Goal: Task Accomplishment & Management: Manage account settings

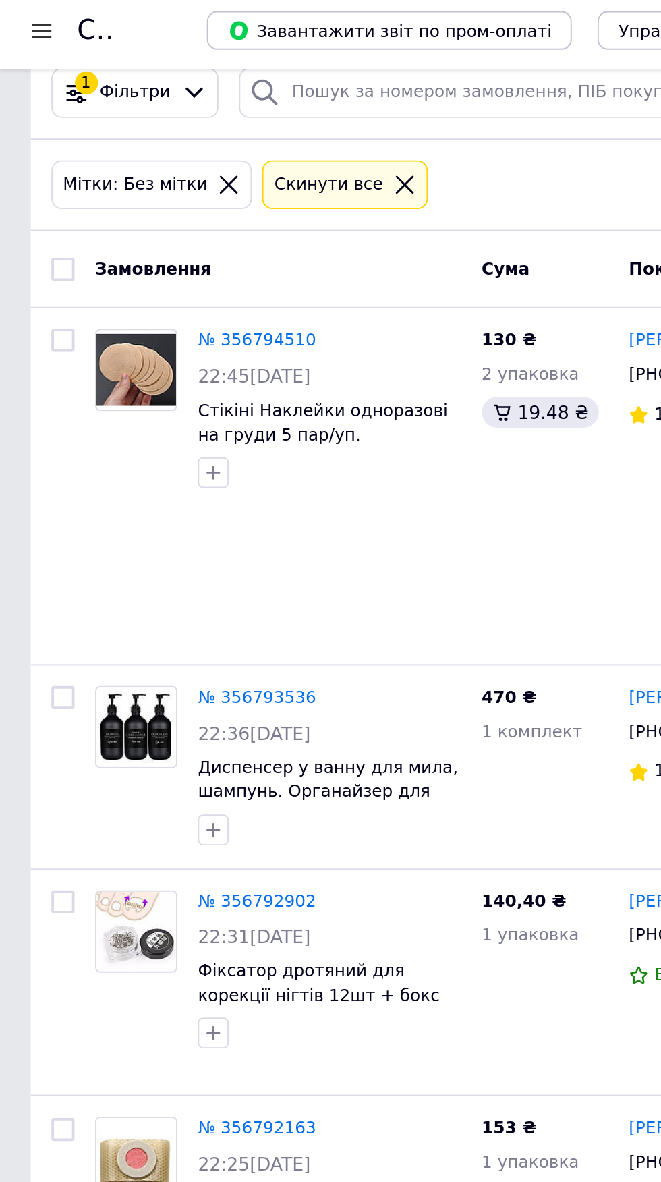
scroll to position [28, 0]
click at [67, 374] on img at bounding box center [72, 386] width 42 height 42
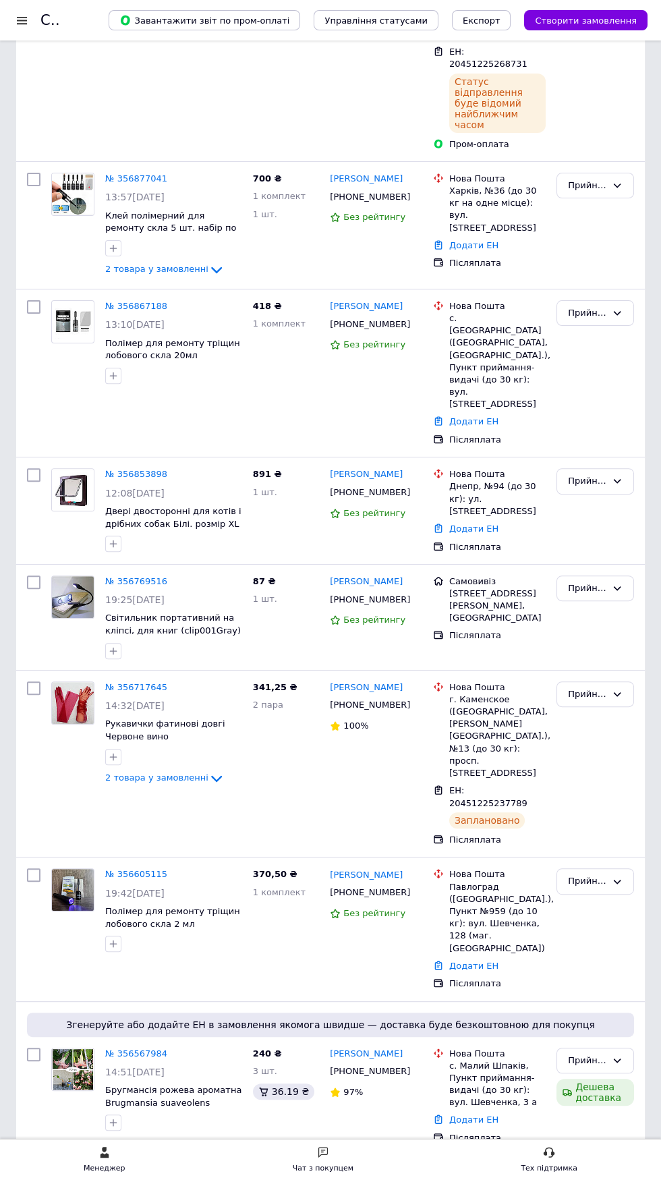
scroll to position [557, 0]
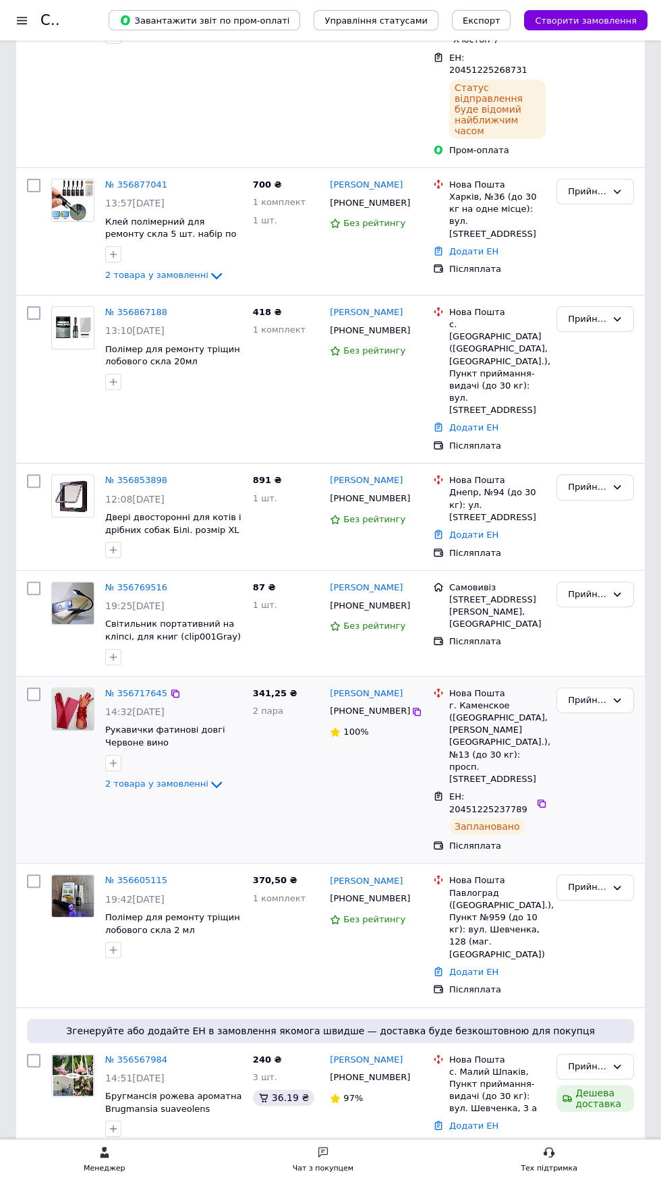
click at [32, 688] on input "checkbox" at bounding box center [33, 694] width 13 height 13
checkbox input "true"
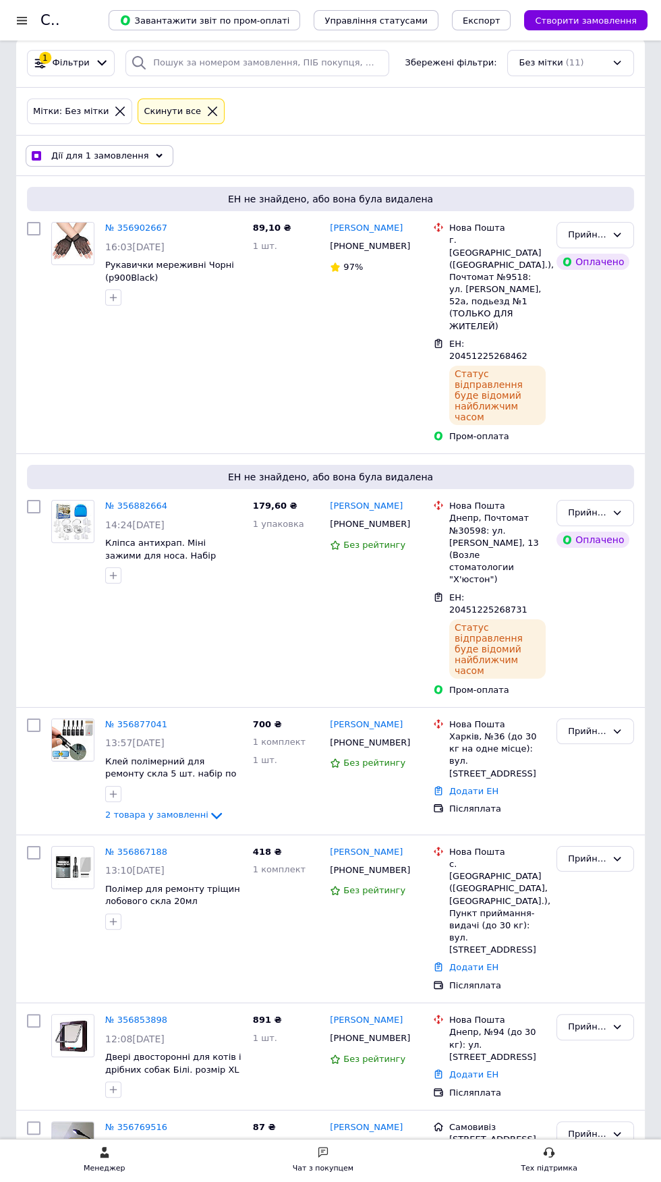
scroll to position [15, 0]
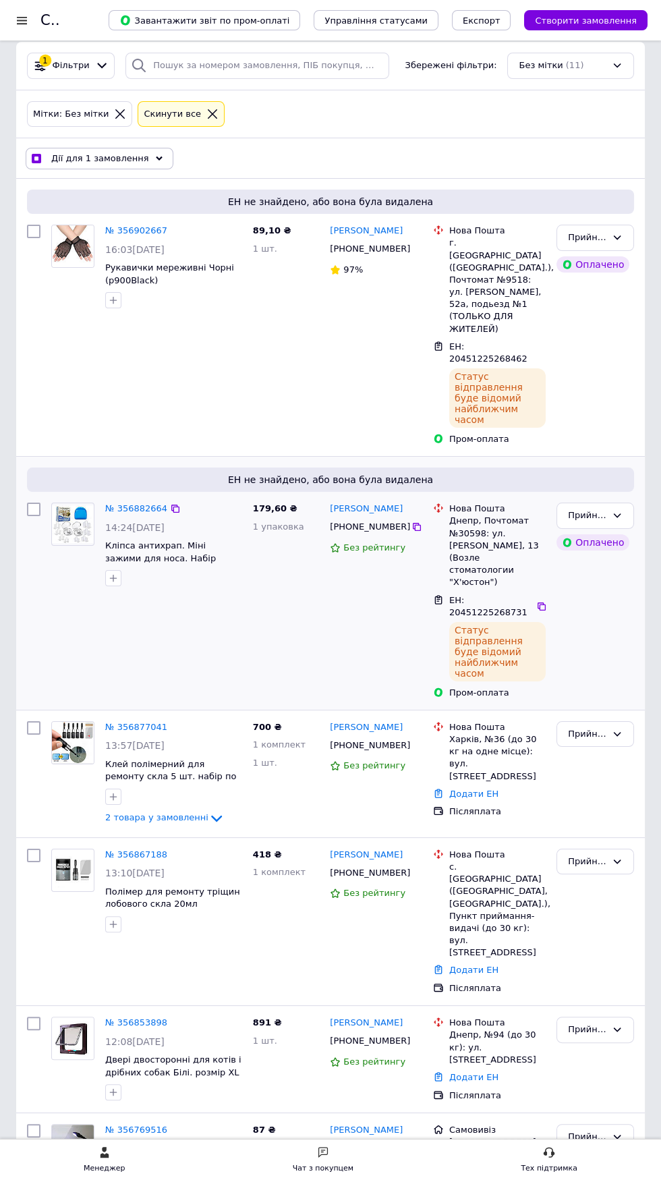
click at [33, 503] on input "checkbox" at bounding box center [33, 509] width 13 height 13
checkbox input "true"
click at [27, 236] on input "checkbox" at bounding box center [33, 231] width 13 height 13
checkbox input "true"
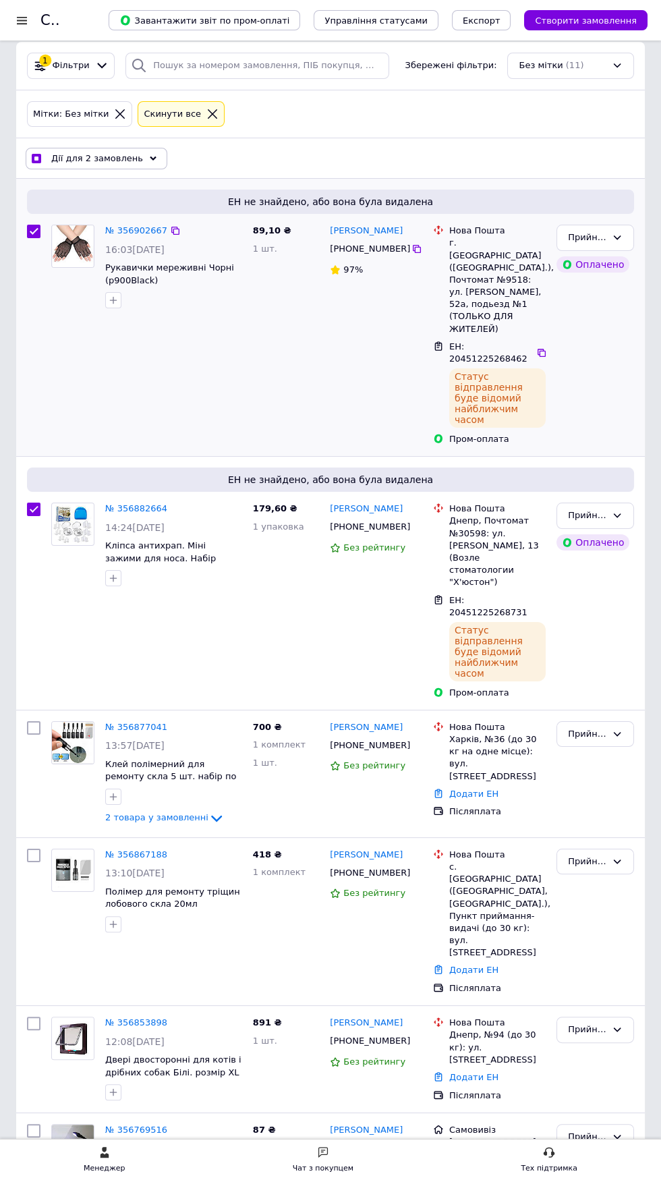
checkbox input "true"
click at [106, 157] on span "Дії для 3 замовлень" at bounding box center [97, 159] width 92 height 12
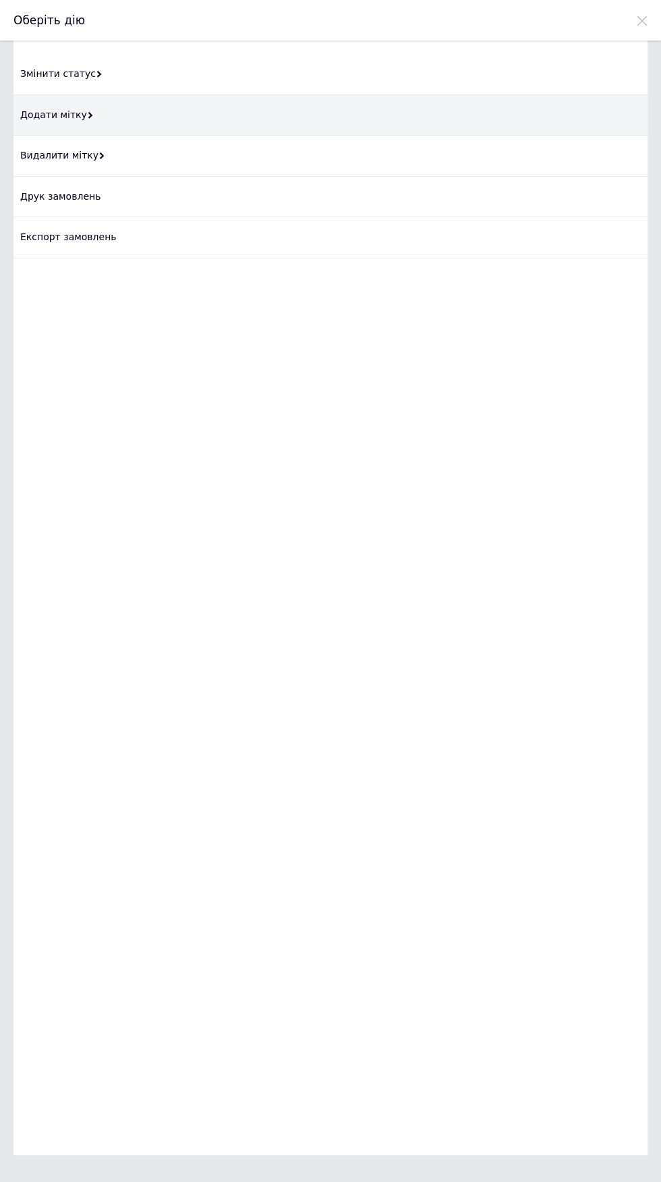
click at [158, 116] on div "Додати мітку" at bounding box center [330, 115] width 634 height 41
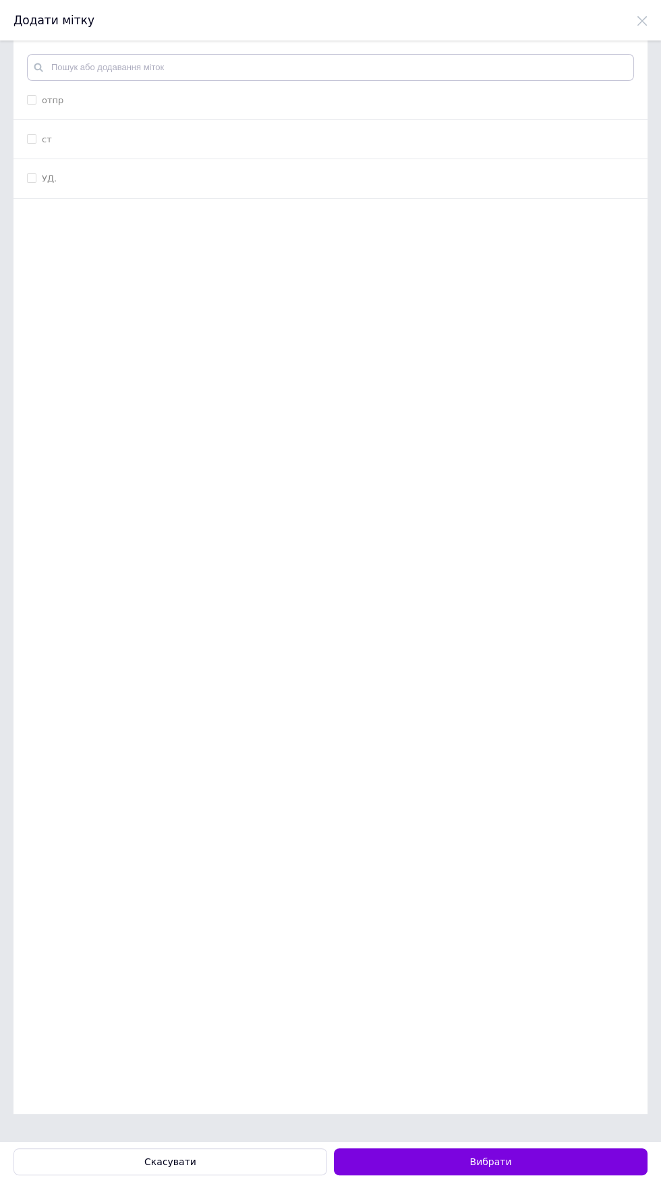
click at [169, 101] on div "отпр" at bounding box center [330, 100] width 607 height 12
checkbox input "true"
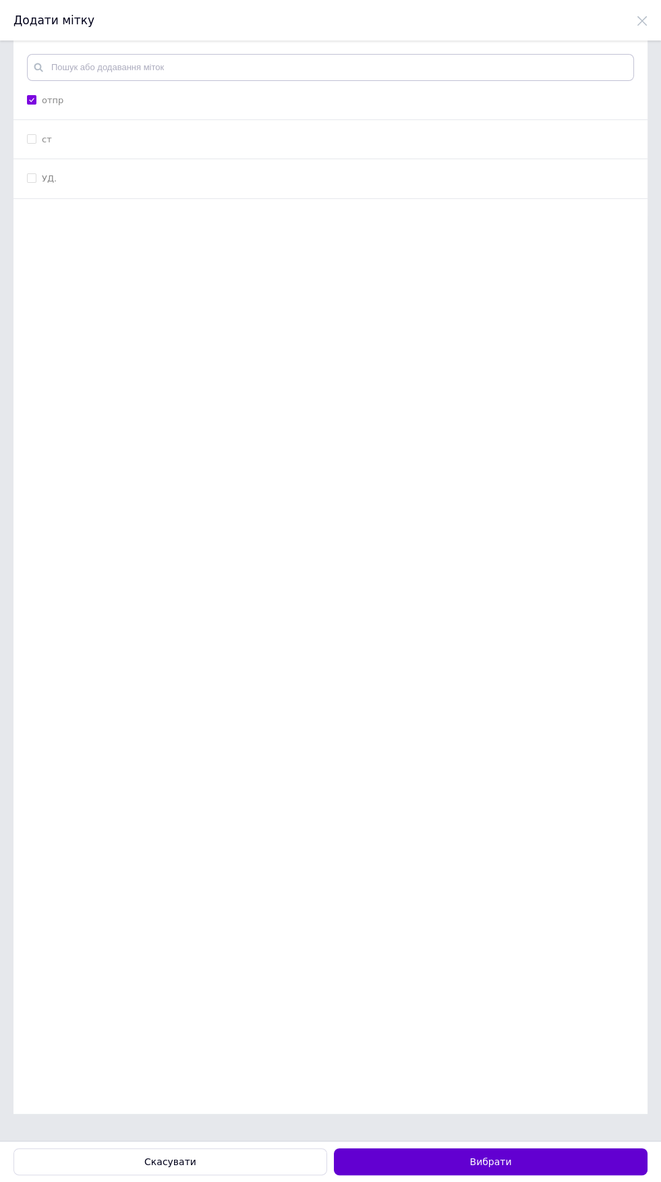
click at [530, 1170] on button "Вибрати" at bounding box center [491, 1162] width 314 height 27
checkbox input "false"
